Goal: Task Accomplishment & Management: Manage account settings

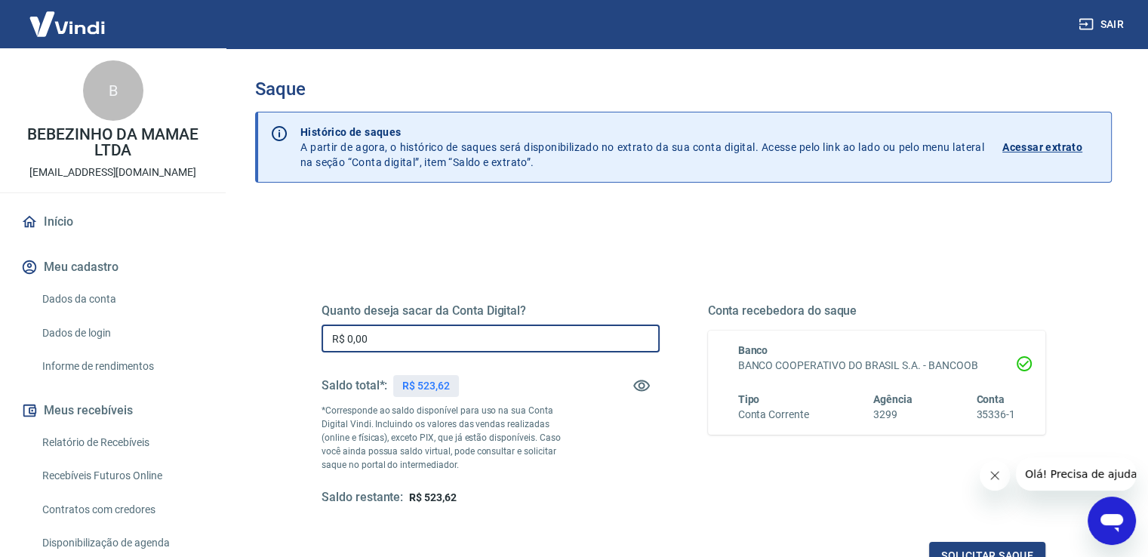
drag, startPoint x: 402, startPoint y: 351, endPoint x: 290, endPoint y: 338, distance: 112.4
click at [293, 339] on div "Quanto deseja sacar da Conta Digital? R$ 0,00 ​ Saldo total*: R$ 523,62 *Corres…" at bounding box center [683, 412] width 796 height 351
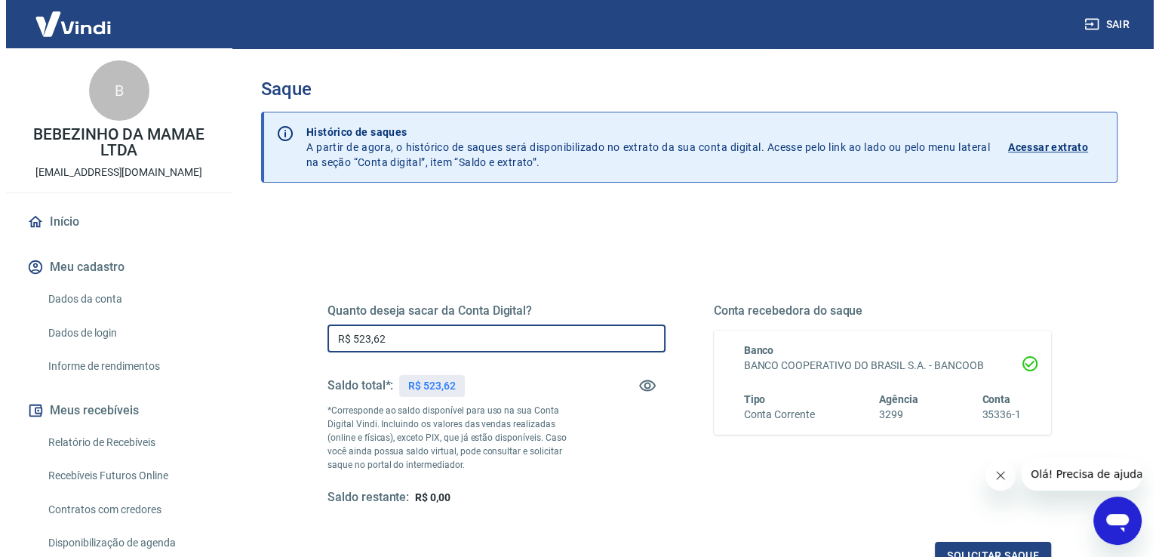
scroll to position [189, 0]
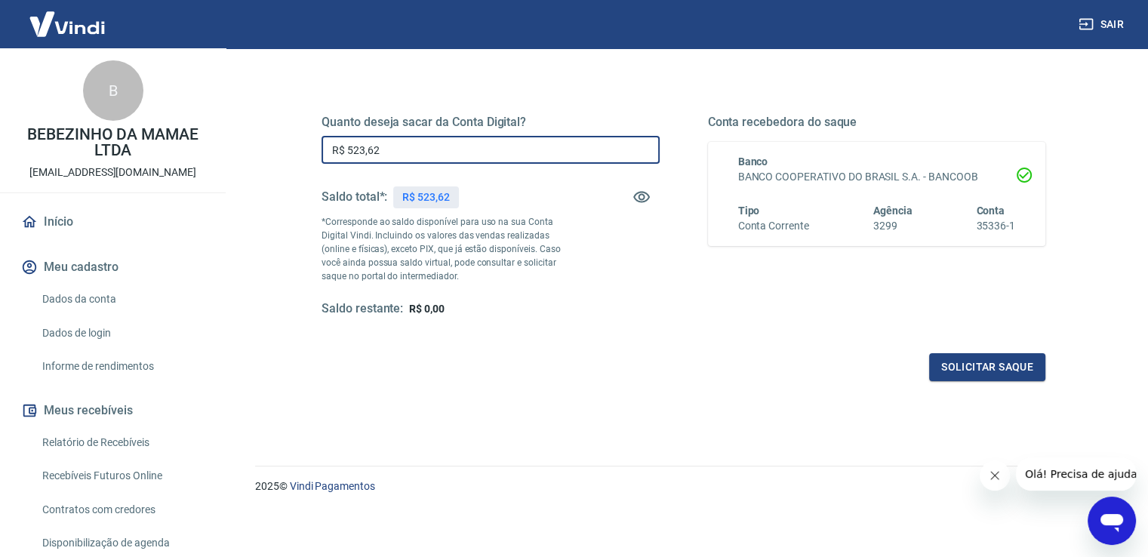
type input "R$ 523,62"
click at [996, 478] on icon "Fechar mensagem da empresa" at bounding box center [994, 475] width 12 height 12
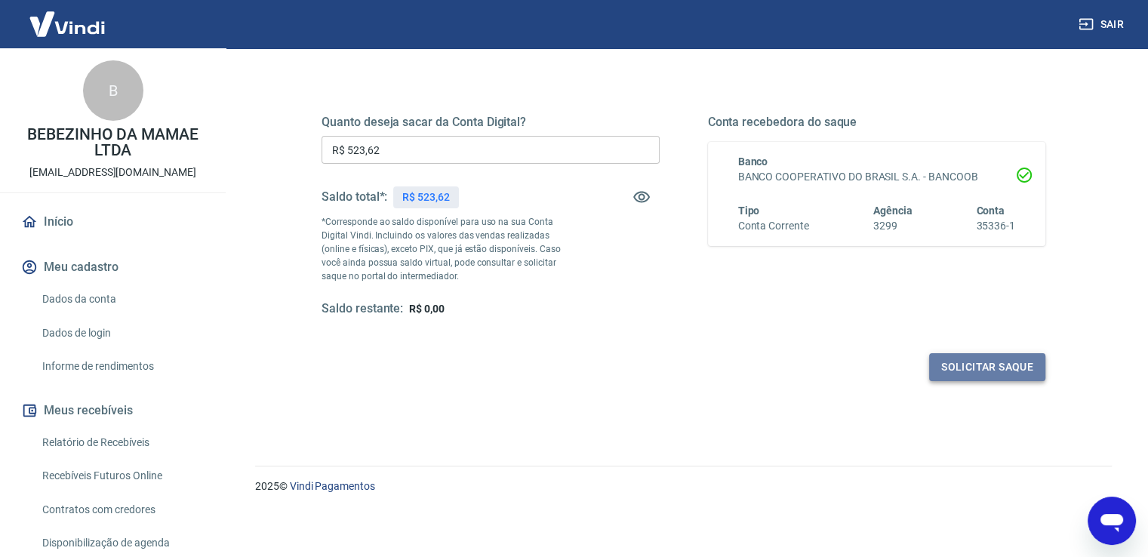
click at [969, 367] on button "Solicitar saque" at bounding box center [987, 367] width 116 height 28
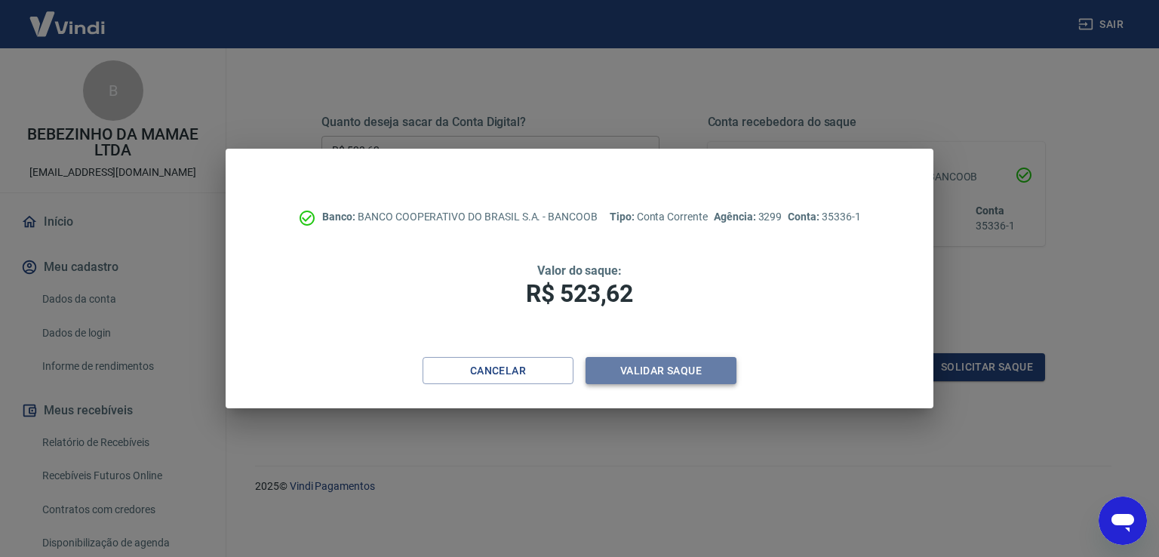
click at [667, 366] on button "Validar saque" at bounding box center [660, 371] width 151 height 28
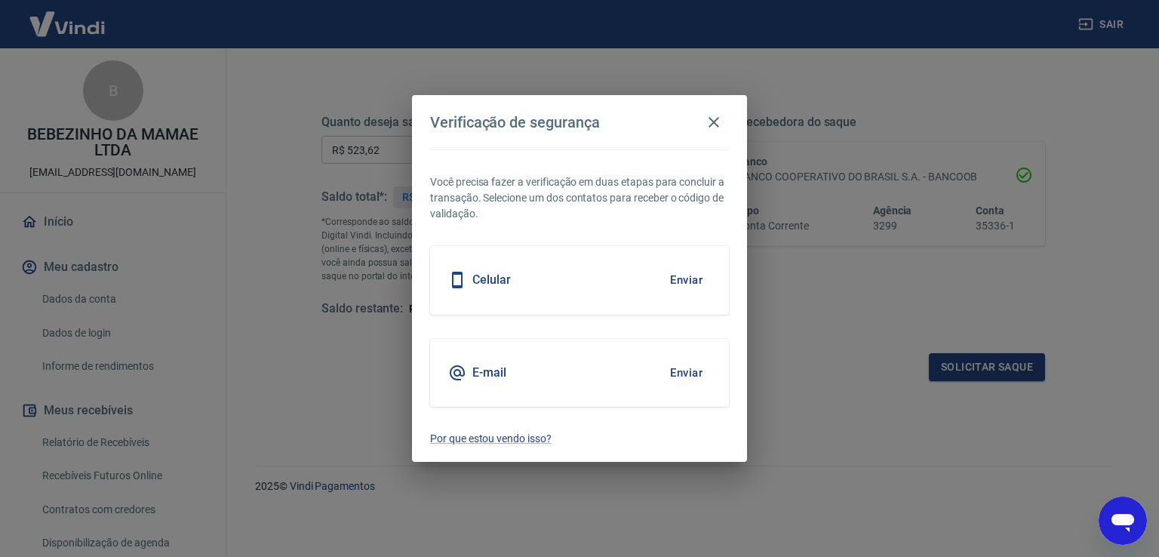
click at [682, 278] on button "Enviar" at bounding box center [686, 280] width 49 height 32
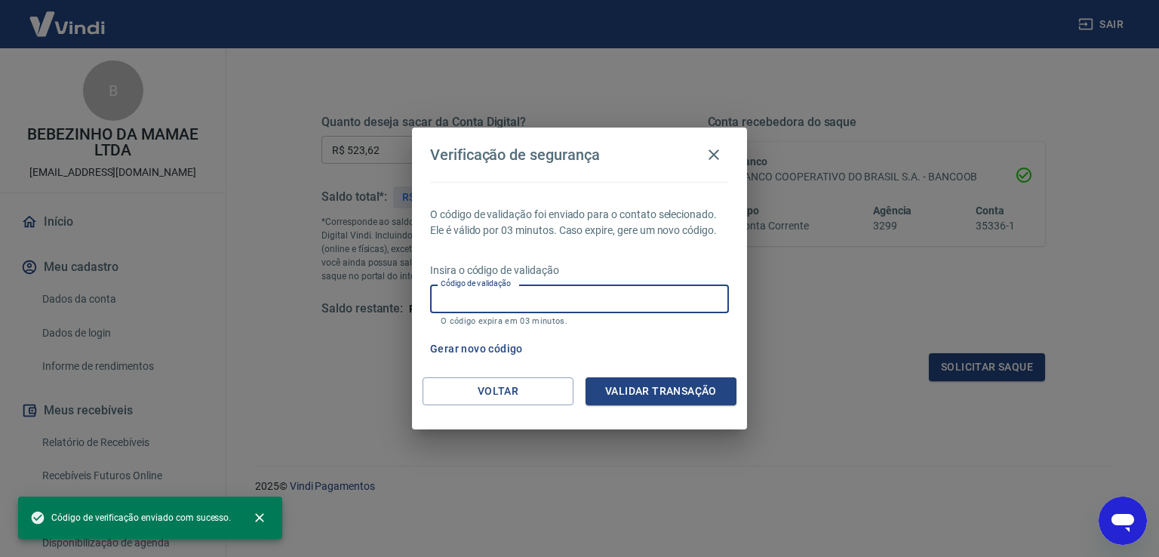
click at [490, 296] on div "Código de validação Código de validação O código expira em 03 minutos." at bounding box center [579, 304] width 299 height 41
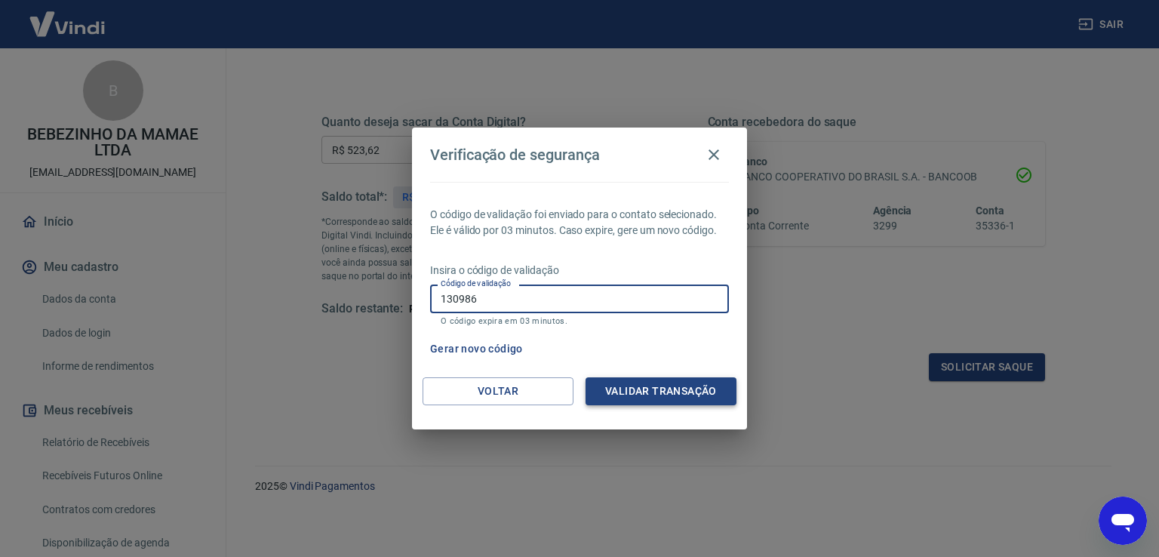
type input "130986"
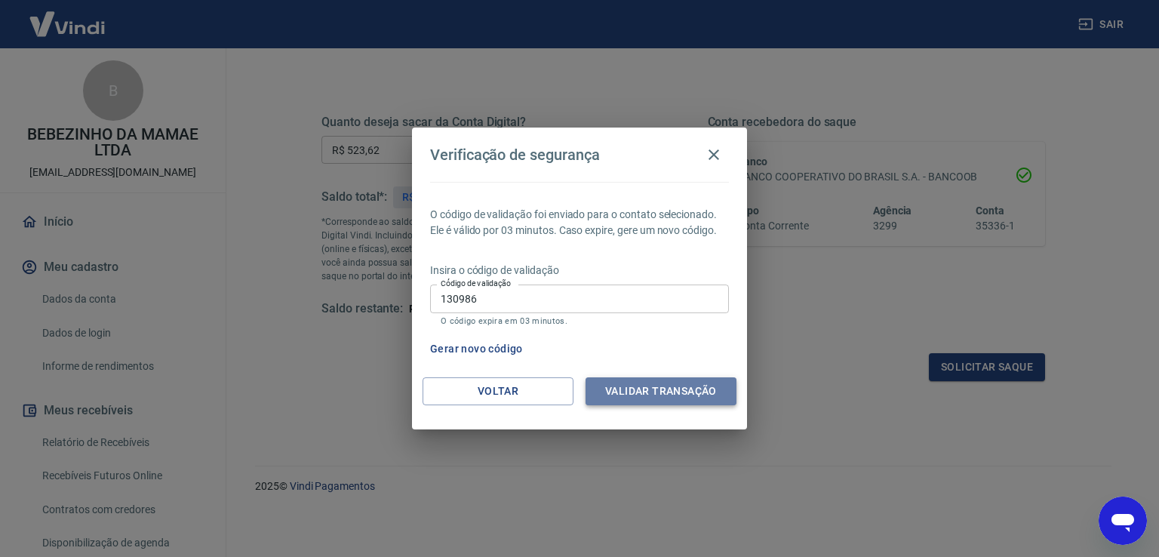
click at [598, 384] on button "Validar transação" at bounding box center [660, 391] width 151 height 28
